Goal: Communication & Community: Ask a question

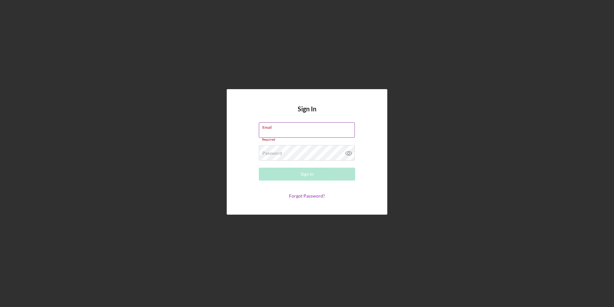
click at [271, 134] on input "Email" at bounding box center [307, 129] width 96 height 15
type input "[EMAIL_ADDRESS][DOMAIN_NAME]"
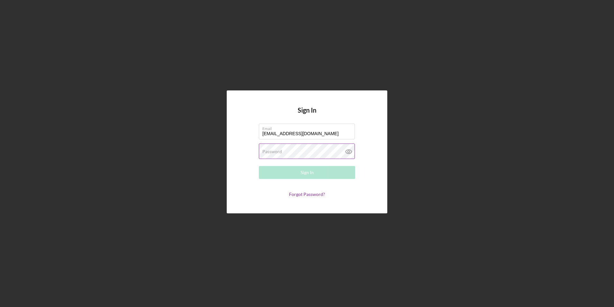
click at [278, 151] on label "Password" at bounding box center [273, 151] width 20 height 5
click at [311, 170] on div "Sign In" at bounding box center [307, 172] width 13 height 13
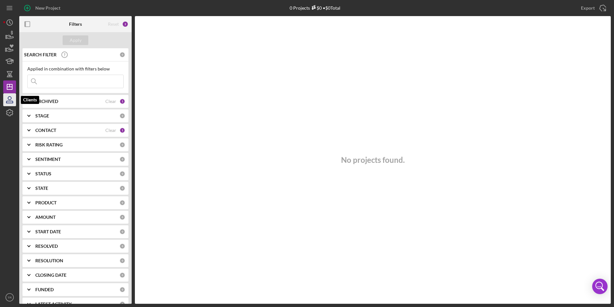
click at [9, 101] on icon "button" at bounding box center [10, 100] width 16 height 16
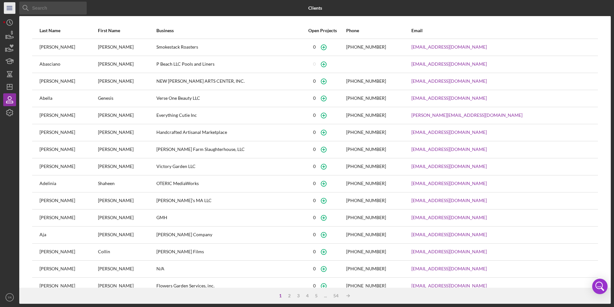
click at [11, 7] on icon "Icon/Menu" at bounding box center [10, 8] width 14 height 14
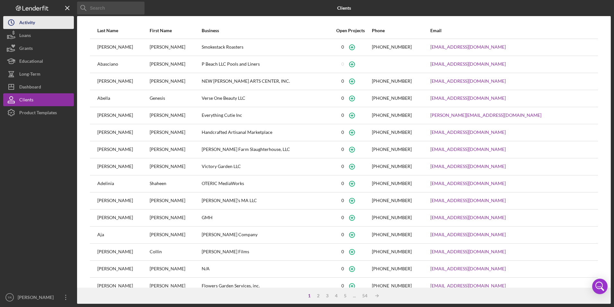
click at [27, 23] on div "Activity" at bounding box center [27, 23] width 16 height 14
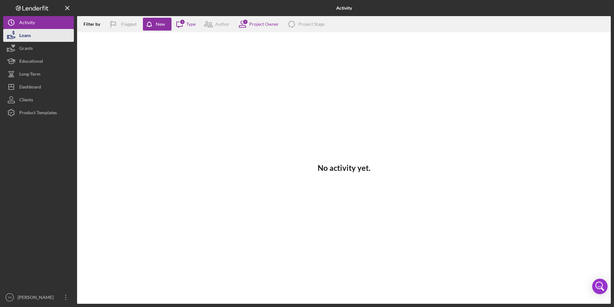
click at [26, 39] on div "Loans" at bounding box center [25, 36] width 12 height 14
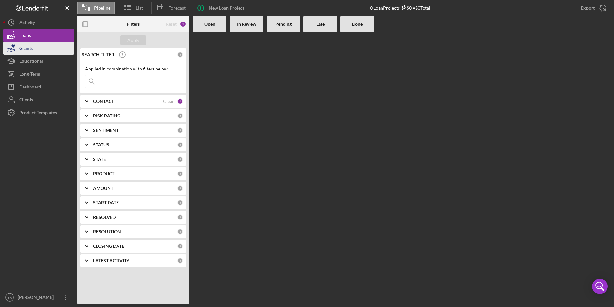
click at [31, 49] on div "Grants" at bounding box center [25, 49] width 13 height 14
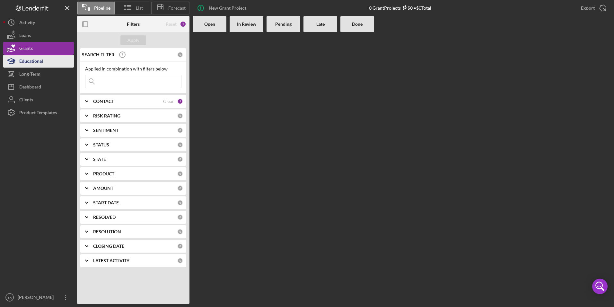
click at [34, 61] on div "Educational" at bounding box center [31, 62] width 24 height 14
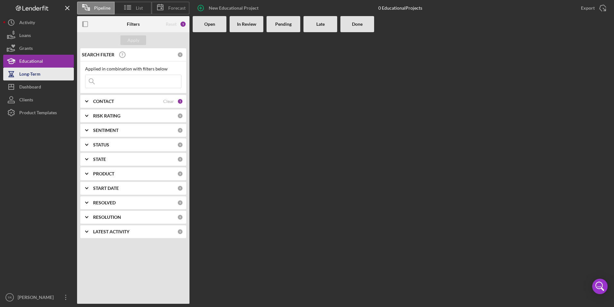
click at [38, 78] on div "Long-Term" at bounding box center [29, 74] width 21 height 14
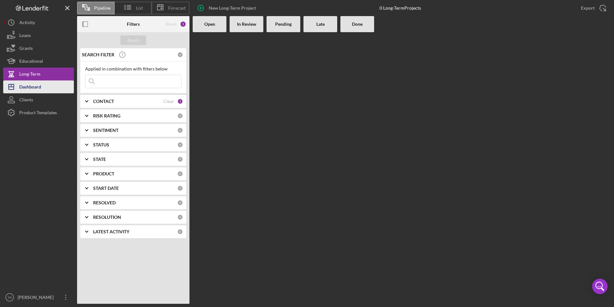
click at [42, 90] on button "Icon/Dashboard Dashboard" at bounding box center [38, 86] width 71 height 13
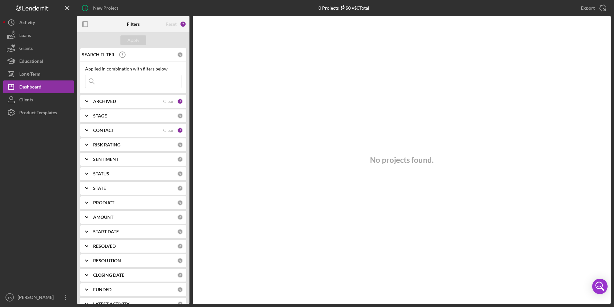
click at [25, 102] on div "Clients" at bounding box center [26, 100] width 14 height 14
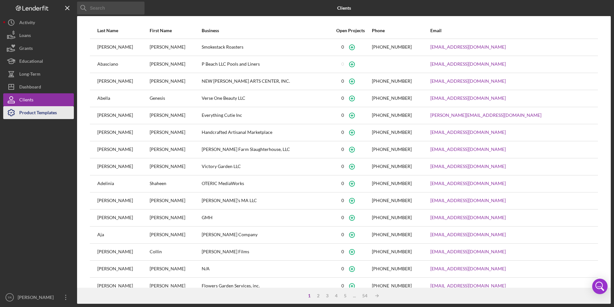
click at [46, 113] on div "Product Templates" at bounding box center [38, 113] width 38 height 14
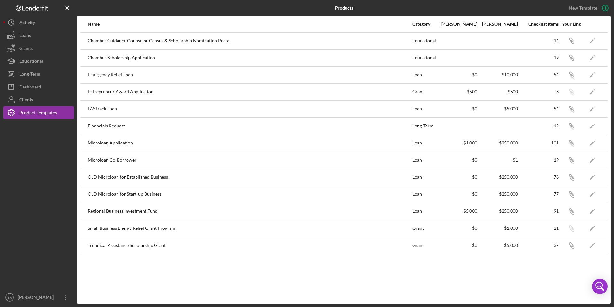
click at [32, 6] on icon "Logo-Reversed Created with Sketch." at bounding box center [32, 7] width 58 height 5
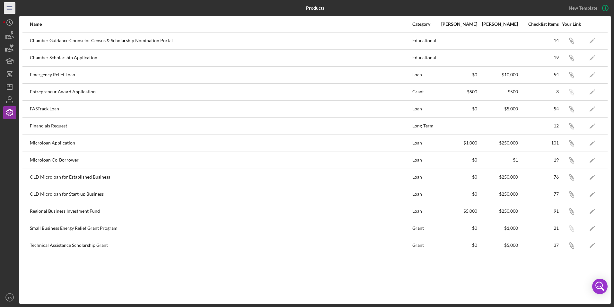
click at [9, 7] on icon "Icon/Menu" at bounding box center [10, 8] width 14 height 14
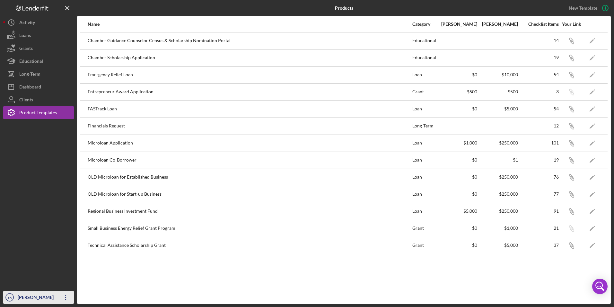
click at [67, 296] on icon "Icon/Overflow" at bounding box center [66, 297] width 16 height 16
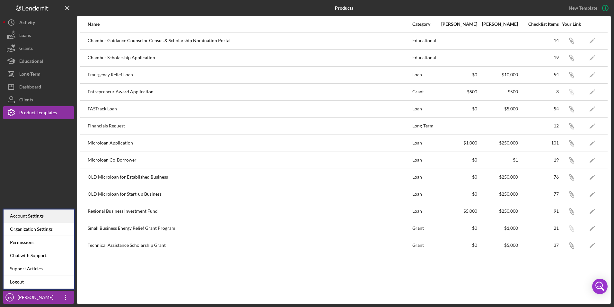
click at [45, 216] on div "Account Settings" at bounding box center [39, 215] width 71 height 13
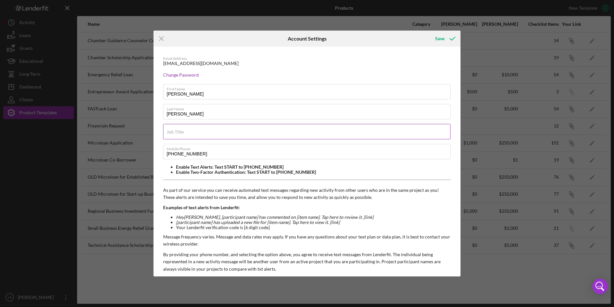
click at [183, 133] on label "Job Title" at bounding box center [175, 131] width 17 height 5
click at [183, 133] on input "Job Title" at bounding box center [307, 131] width 288 height 15
type input "D"
type input "CFO"
click at [441, 39] on div "Save" at bounding box center [439, 38] width 9 height 13
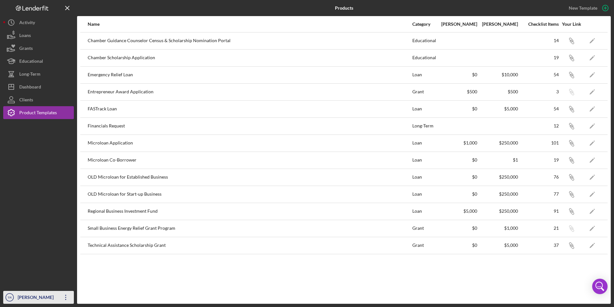
click at [66, 298] on icon "Icon/Overflow" at bounding box center [66, 297] width 16 height 16
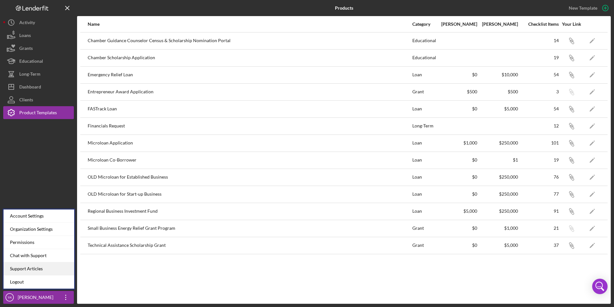
click at [38, 269] on link "Support Articles" at bounding box center [39, 268] width 71 height 13
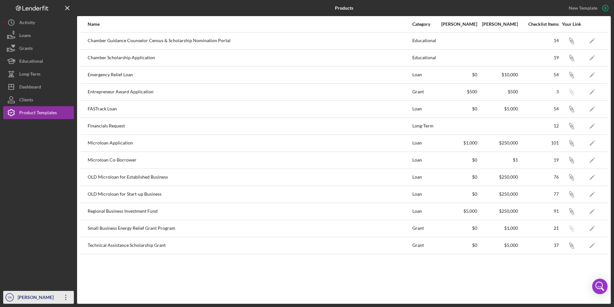
click at [32, 296] on div "[PERSON_NAME]" at bounding box center [37, 297] width 42 height 14
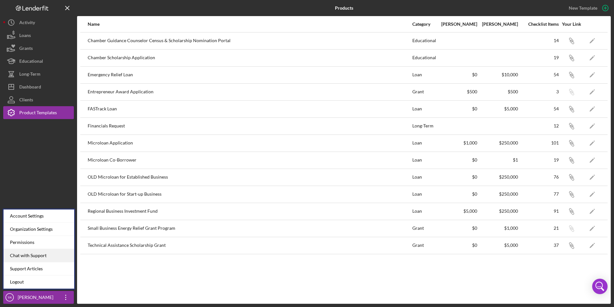
click at [44, 257] on div "Chat with Support" at bounding box center [39, 255] width 71 height 13
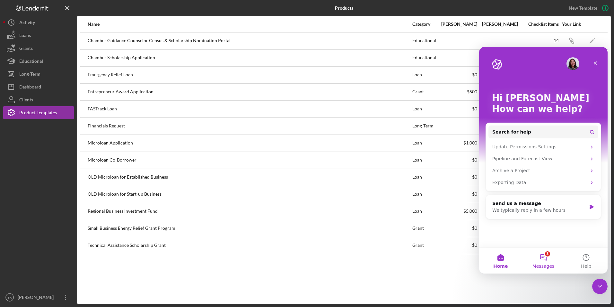
click at [546, 256] on button "3 Messages" at bounding box center [543, 260] width 43 height 26
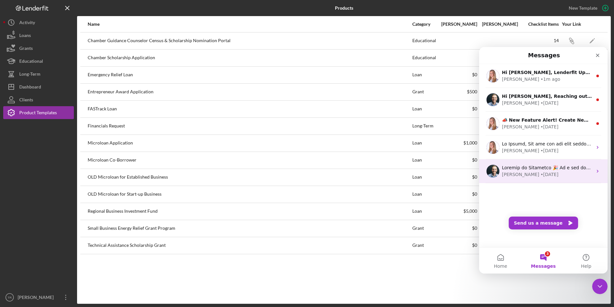
click at [541, 172] on div "• [DATE]" at bounding box center [550, 174] width 18 height 7
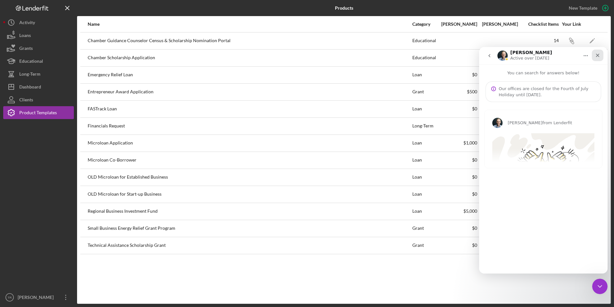
click at [599, 55] on icon "Close" at bounding box center [597, 55] width 5 height 5
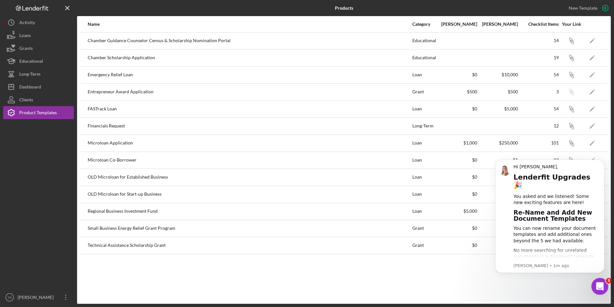
click at [599, 286] on icon "Open Intercom Messenger" at bounding box center [599, 284] width 4 height 5
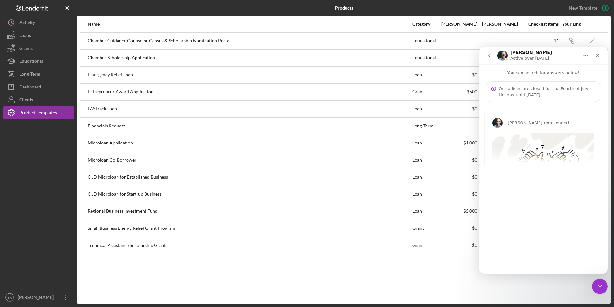
click at [539, 232] on div "[PERSON_NAME] from Lenderfit Welcome to Lenderfit 🎉 As a new user, we want to s…" at bounding box center [543, 185] width 129 height 166
click at [601, 56] on div "Close" at bounding box center [598, 55] width 12 height 12
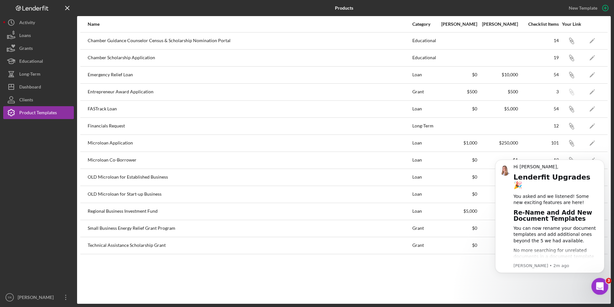
click at [605, 287] on div "Open Intercom Messenger" at bounding box center [599, 284] width 21 height 21
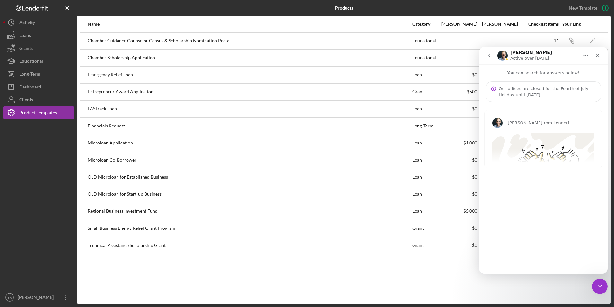
click at [491, 57] on icon "go back" at bounding box center [489, 55] width 5 height 5
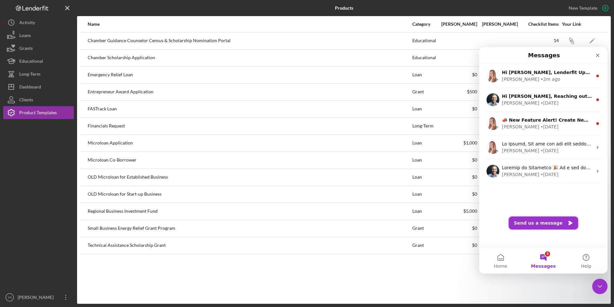
click at [527, 220] on button "Send us a message" at bounding box center [543, 222] width 69 height 13
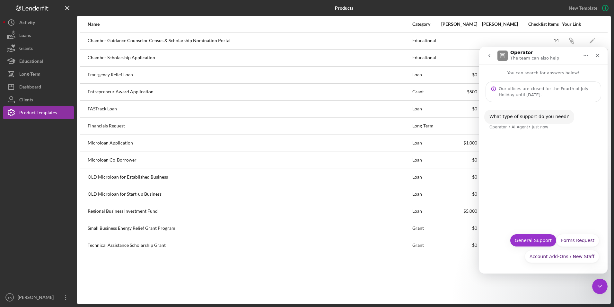
click at [541, 238] on button "General Support" at bounding box center [533, 240] width 47 height 13
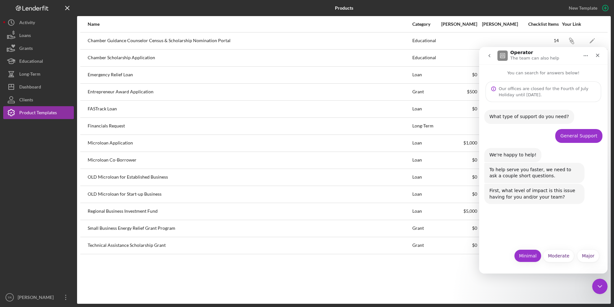
click at [536, 256] on button "Minimal" at bounding box center [527, 255] width 27 height 13
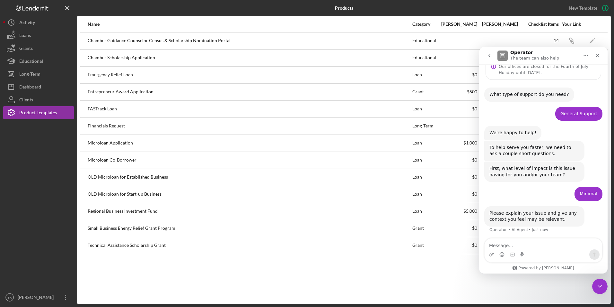
scroll to position [24, 0]
drag, startPoint x: 509, startPoint y: 243, endPoint x: 500, endPoint y: 243, distance: 9.3
click at [509, 243] on textarea "Message…" at bounding box center [544, 243] width 118 height 11
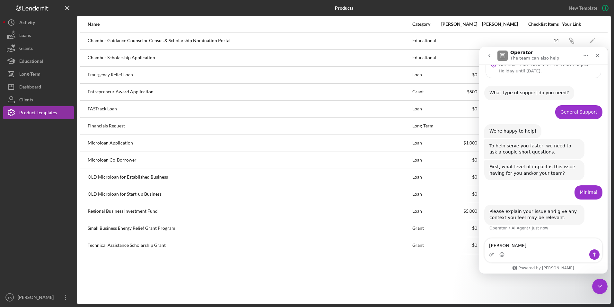
type textarea "ACH link"
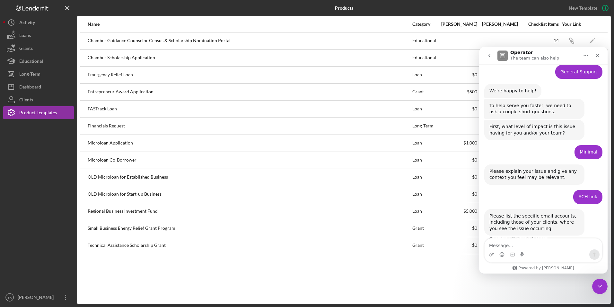
scroll to position [75, 0]
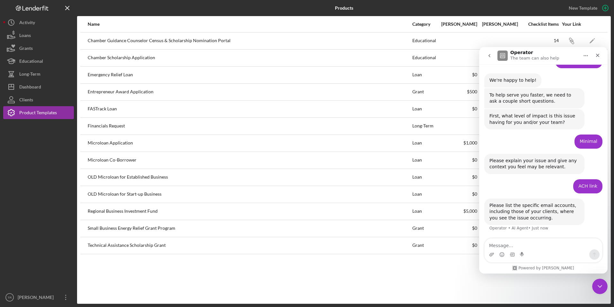
click at [492, 245] on textarea "Message…" at bounding box center [544, 243] width 118 height 11
type textarea "Pay lenderfit invoie"
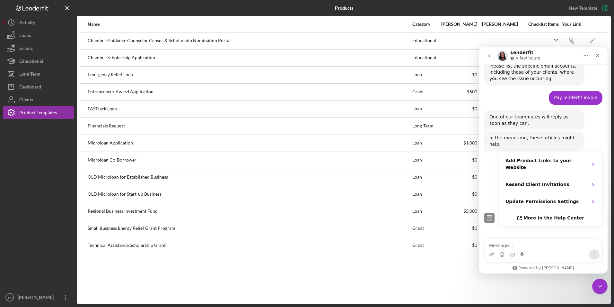
scroll to position [213, 0]
click at [539, 243] on textarea "Message…" at bounding box center [544, 243] width 118 height 11
click at [598, 55] on icon "Close" at bounding box center [598, 56] width 4 height 4
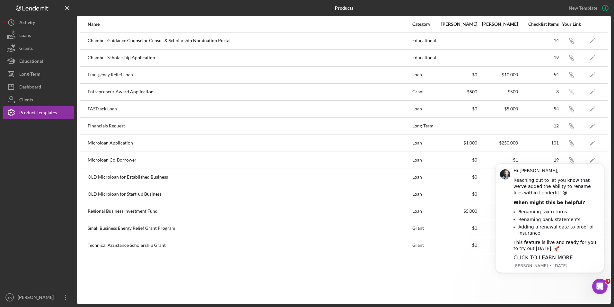
scroll to position [0, 0]
